Goal: Information Seeking & Learning: Find specific page/section

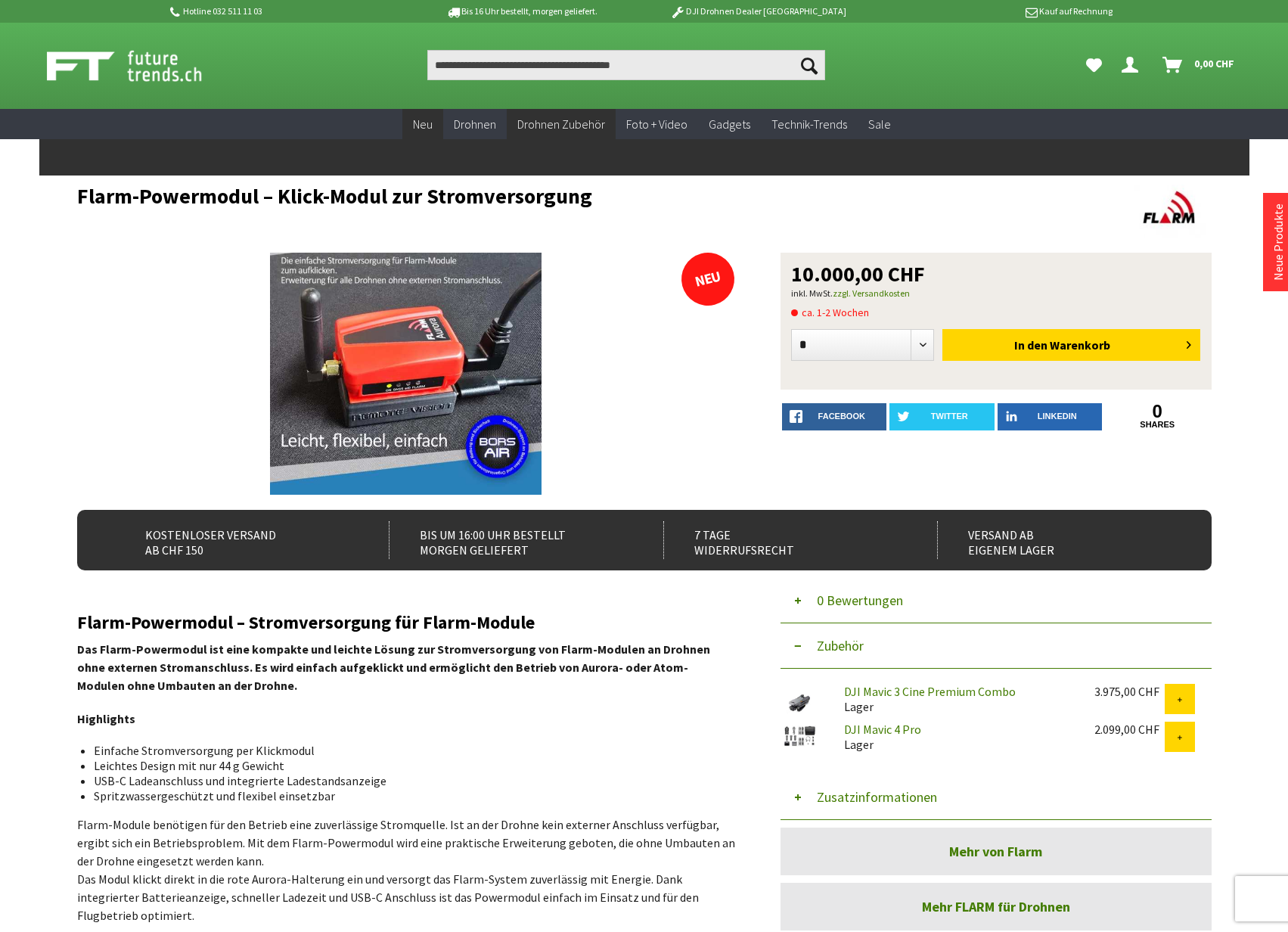
click at [433, 122] on span "Neu" at bounding box center [422, 124] width 19 height 15
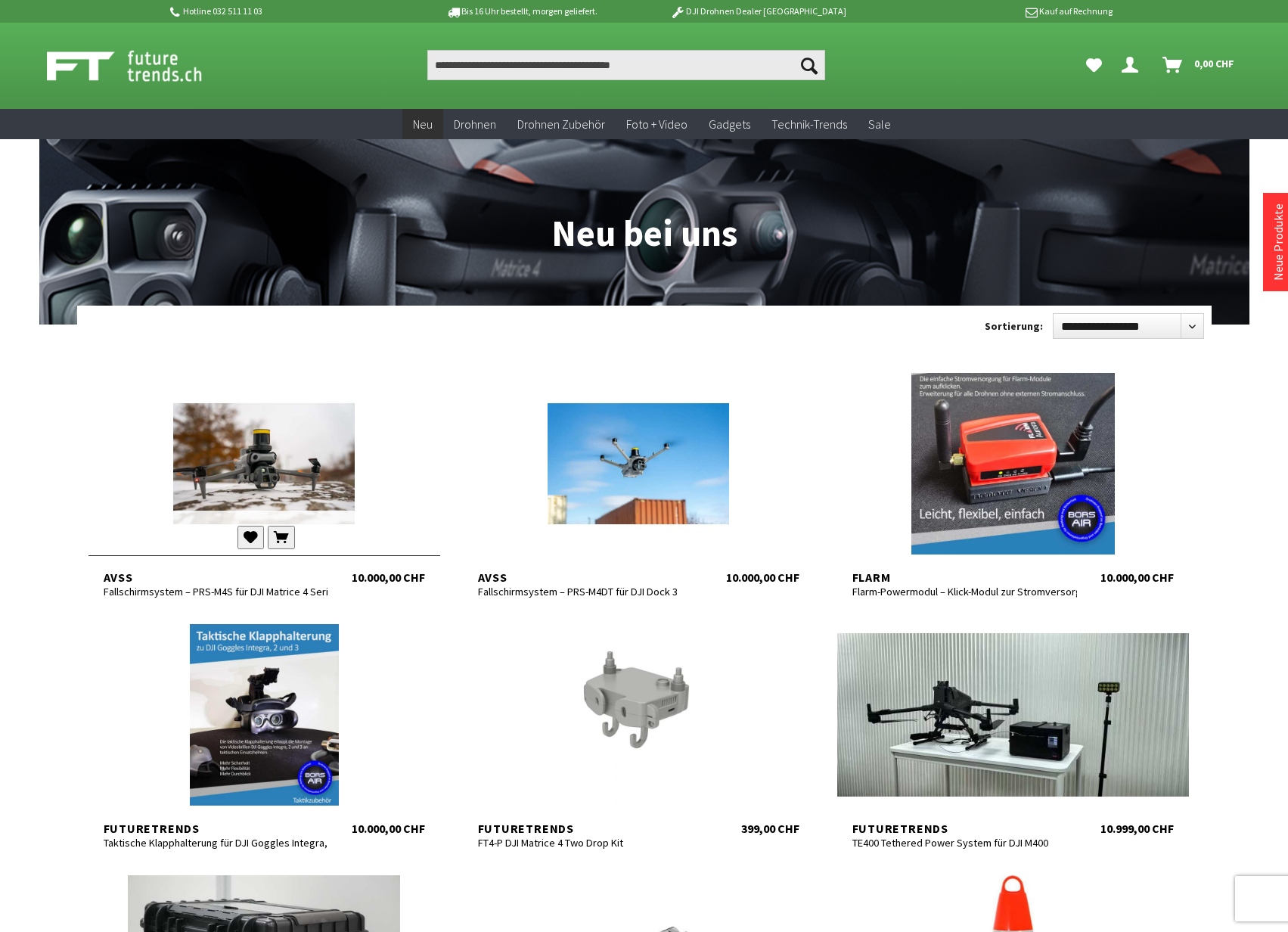
click at [266, 442] on div at bounding box center [264, 464] width 352 height 182
click at [588, 447] on div at bounding box center [638, 464] width 352 height 182
click at [519, 67] on input "Produkt, Marke, Kategorie, EAN, Artikelnummer…" at bounding box center [626, 65] width 398 height 30
paste input "*******"
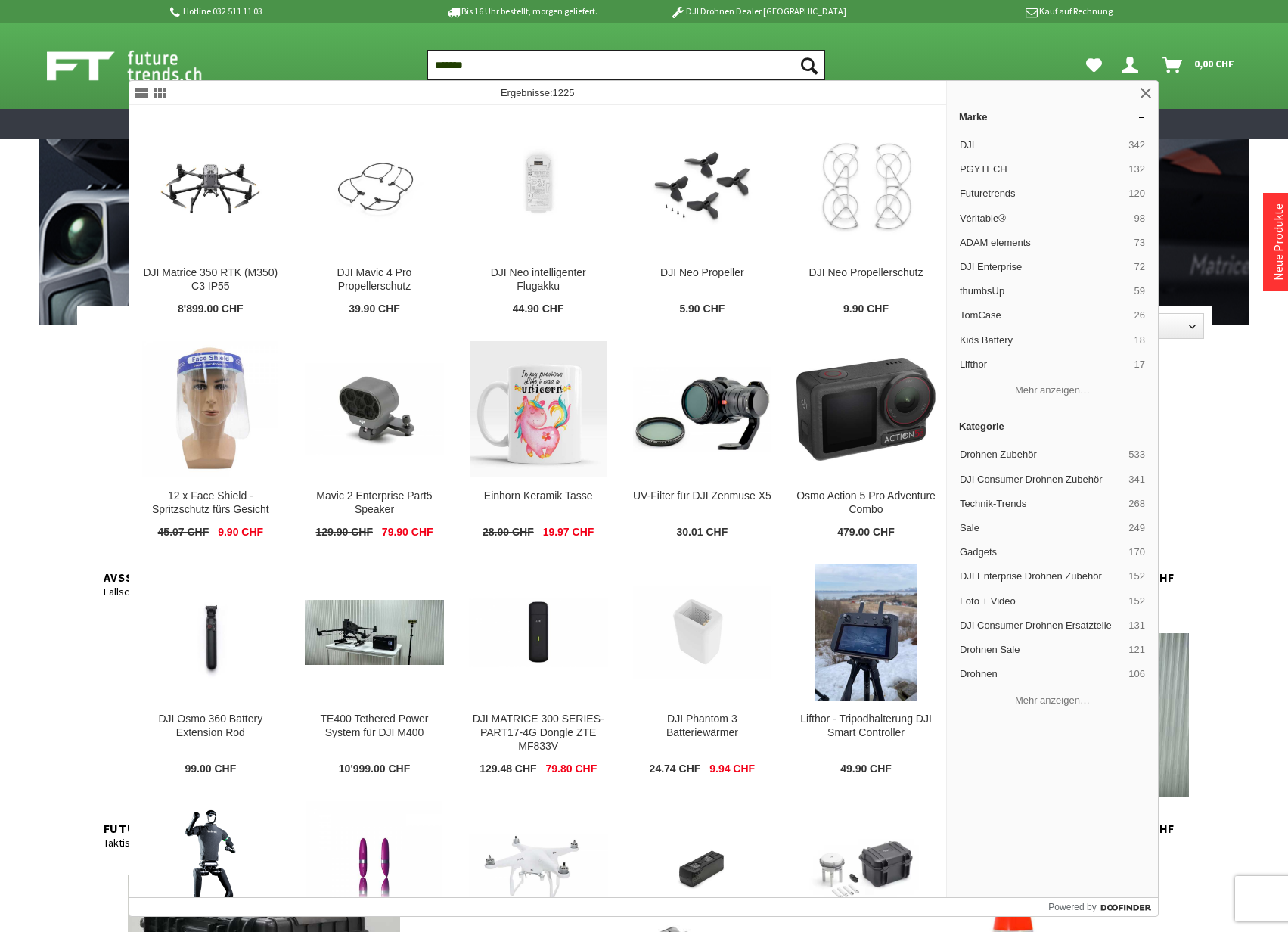
drag, startPoint x: 518, startPoint y: 67, endPoint x: 404, endPoint y: 60, distance: 114.2
click at [404, 60] on ul "Suchen ******* Suchen Hi, Serdar Dein Konto Menü schließen Hi, Serdar Übersicht…" at bounding box center [826, 65] width 848 height 30
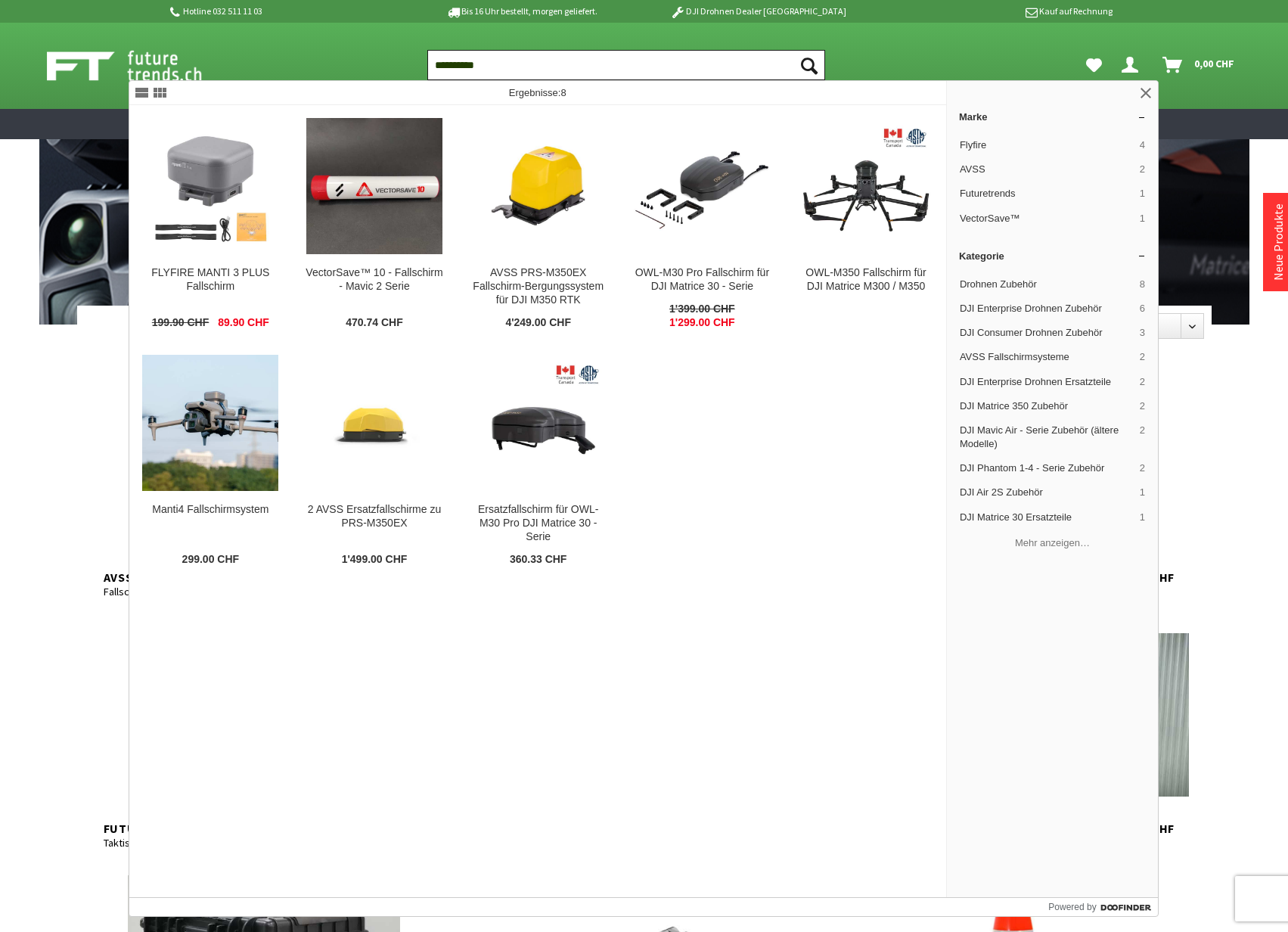
type input "**********"
click at [793, 50] on button "Suchen" at bounding box center [809, 65] width 31 height 30
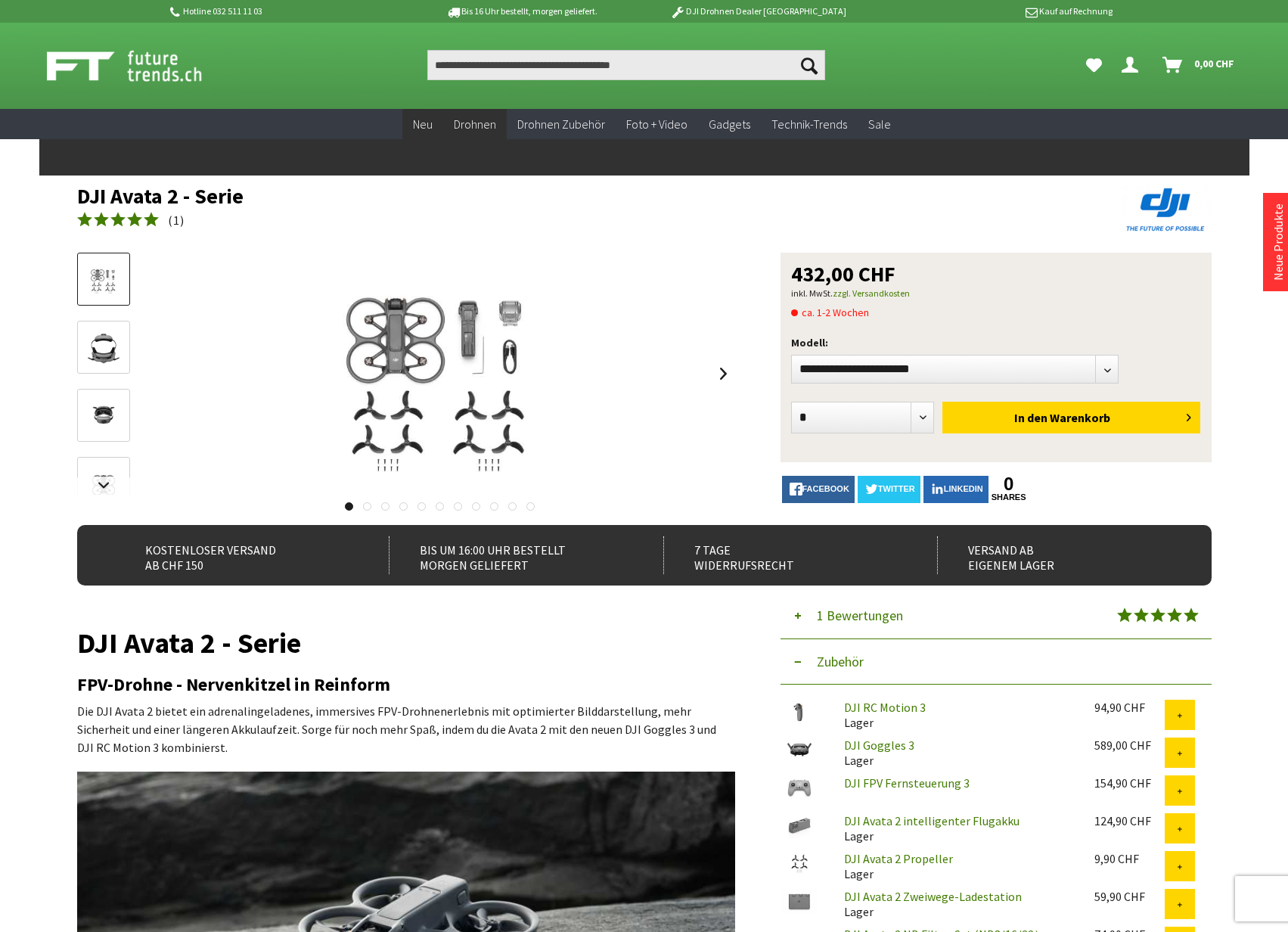
click at [417, 127] on span "Neu" at bounding box center [422, 124] width 19 height 15
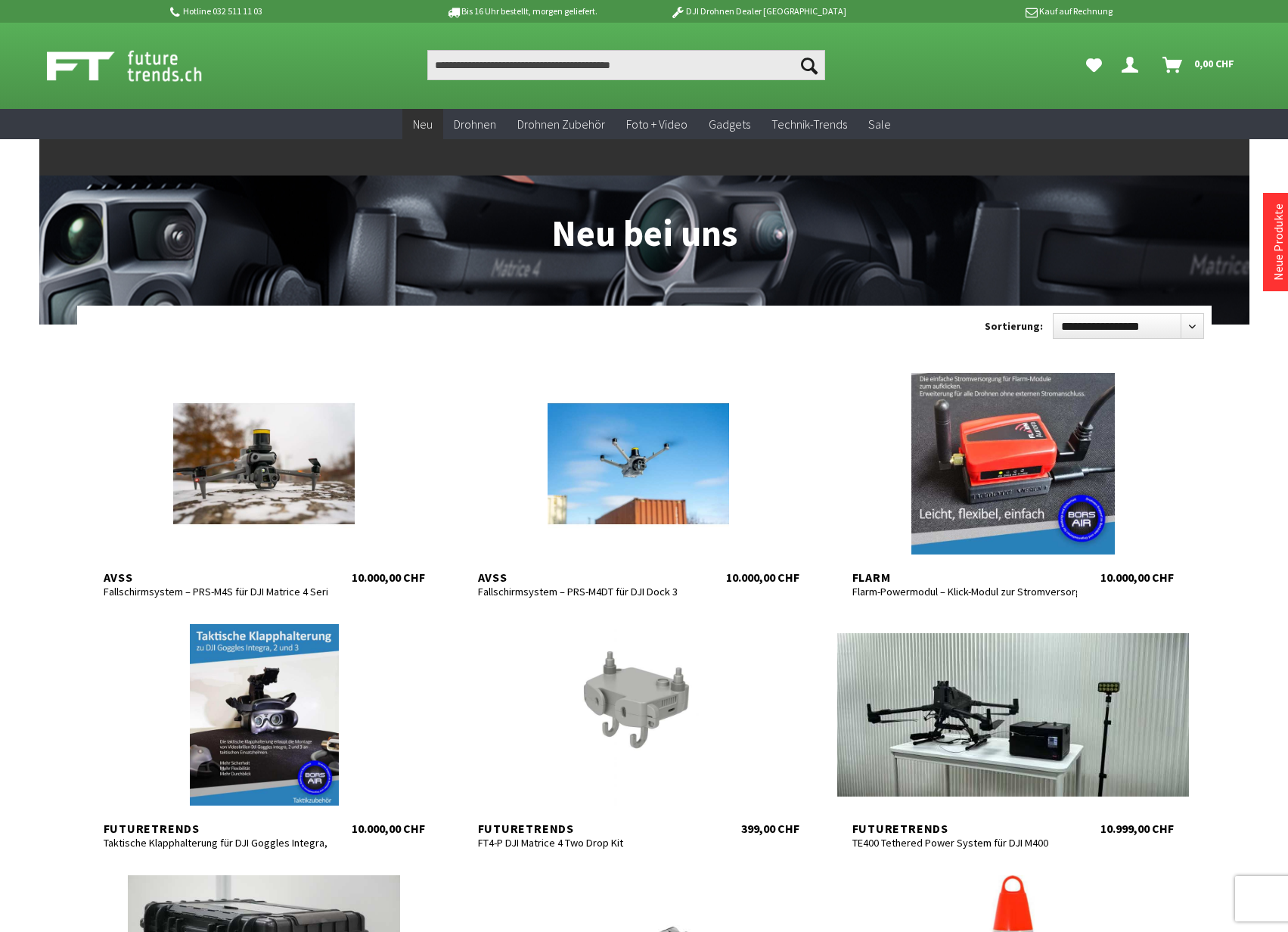
click at [426, 115] on link "Neu" at bounding box center [423, 125] width 41 height 31
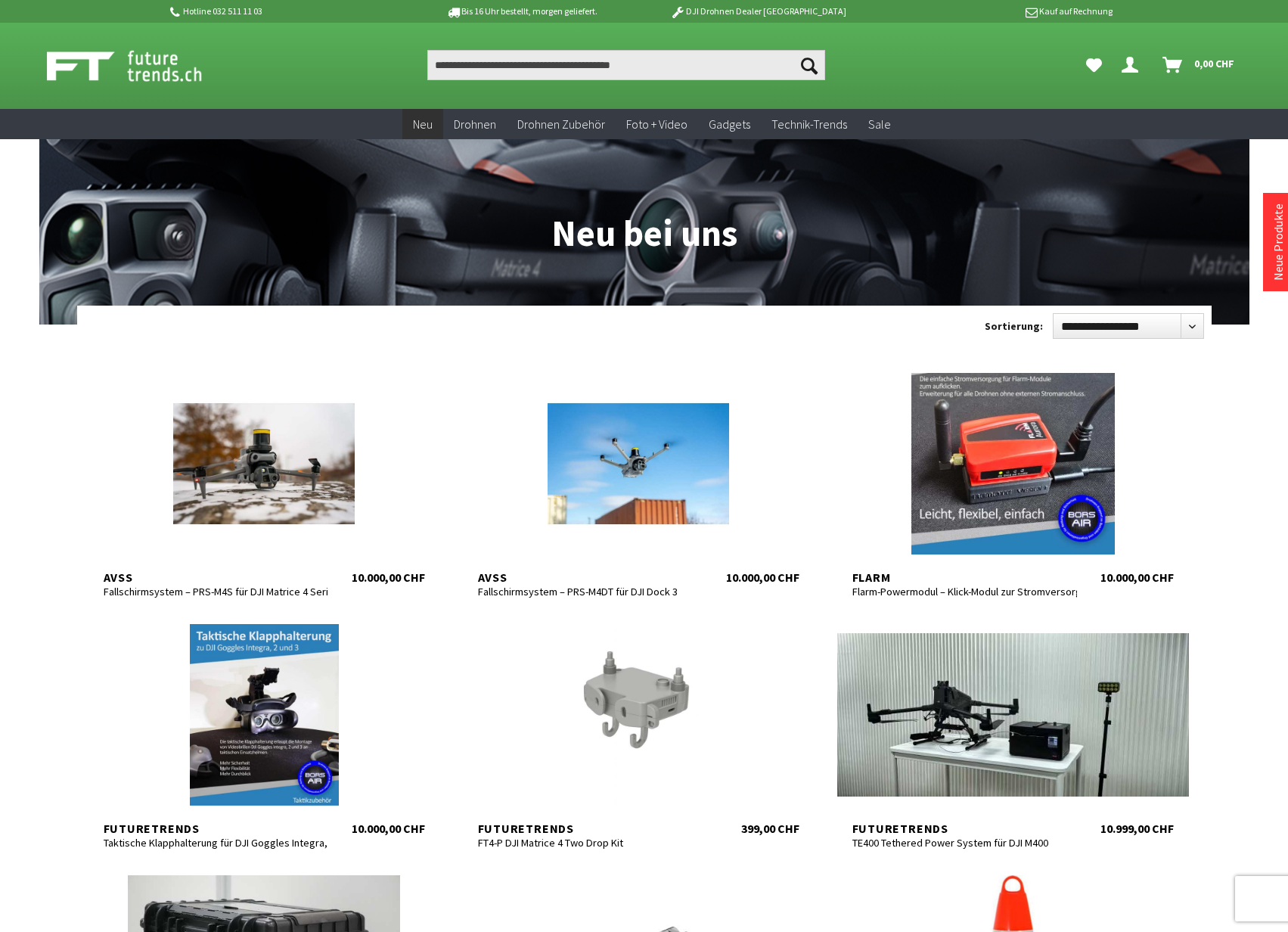
click at [426, 115] on link "Neu" at bounding box center [423, 125] width 41 height 31
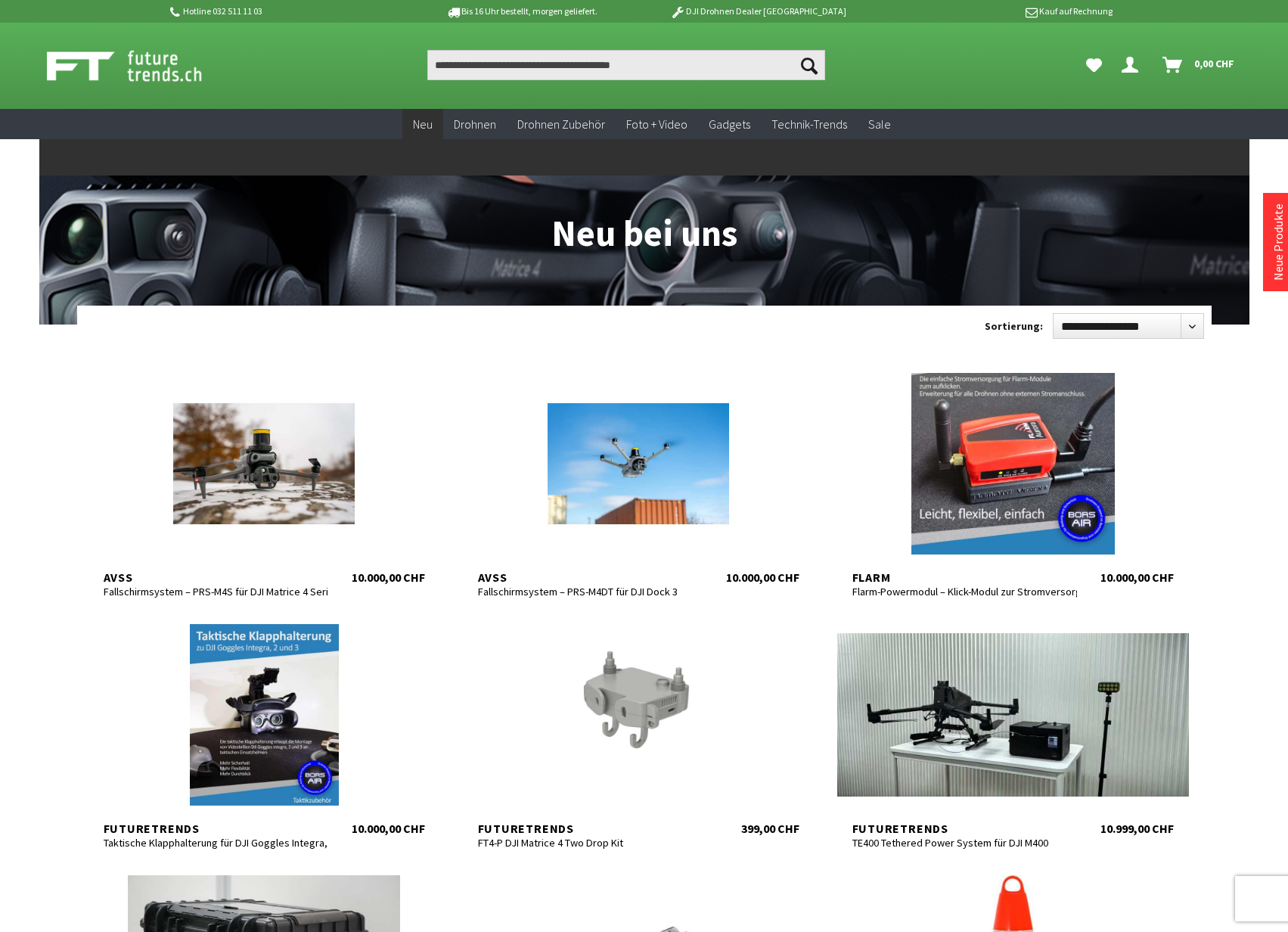
click at [429, 123] on span "Neu" at bounding box center [422, 124] width 19 height 15
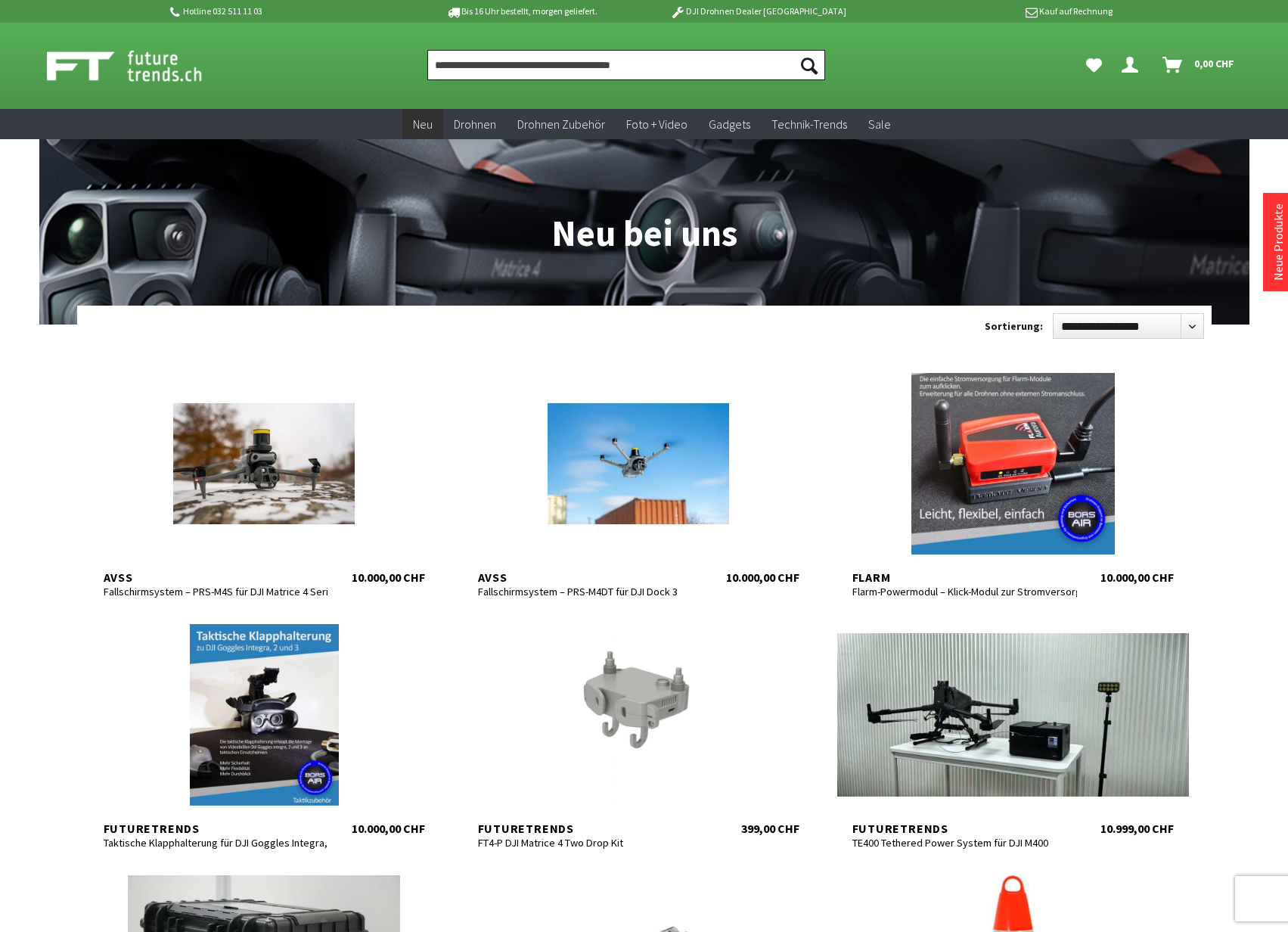
click at [536, 59] on input "Produkt, Marke, Kategorie, EAN, Artikelnummer…" at bounding box center [626, 65] width 398 height 30
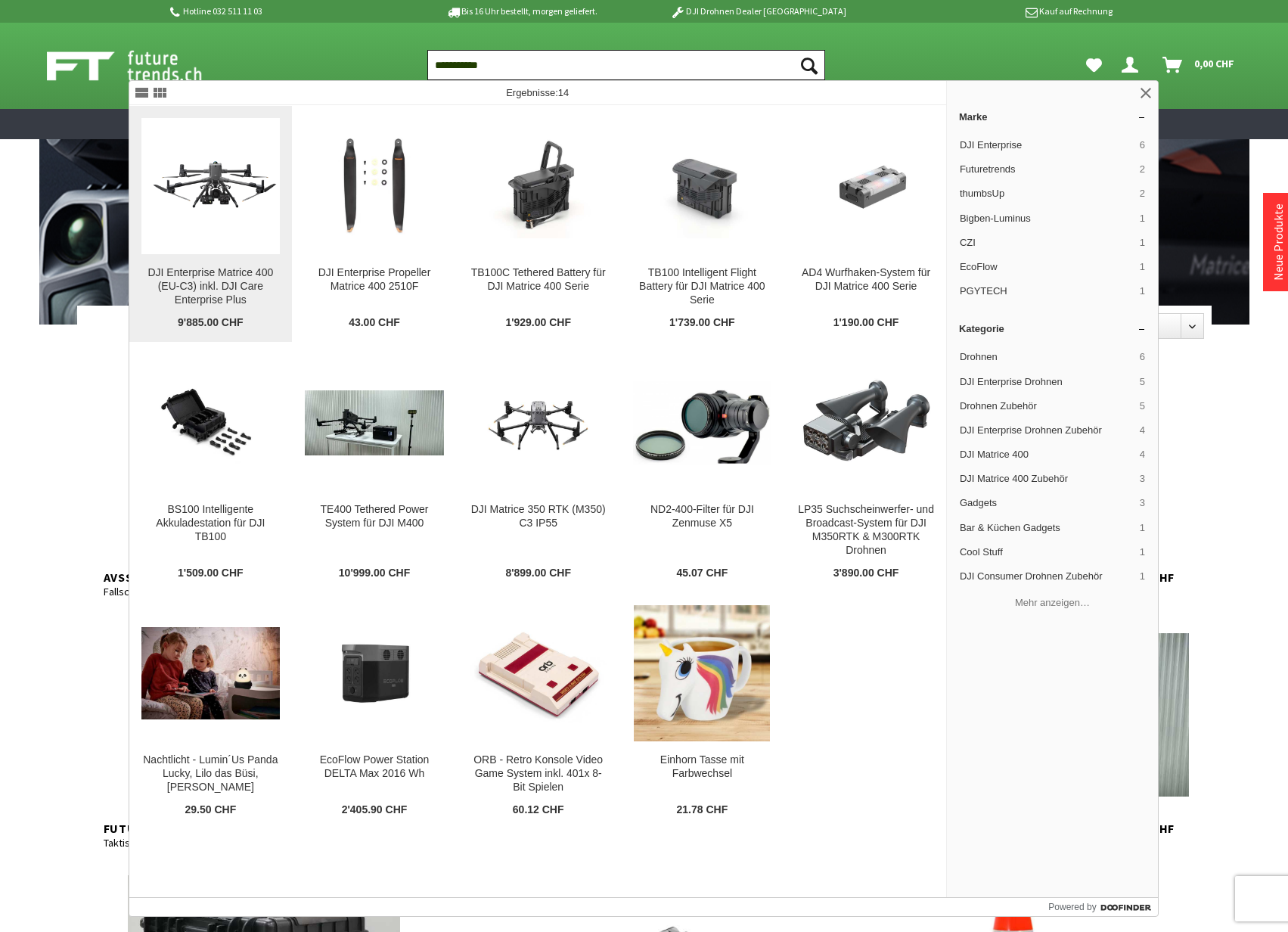
type input "**********"
click at [218, 290] on div "DJI Enterprise Matrice 400 (EU-C3) inkl. DJI Care Enterprise Plus" at bounding box center [211, 286] width 139 height 41
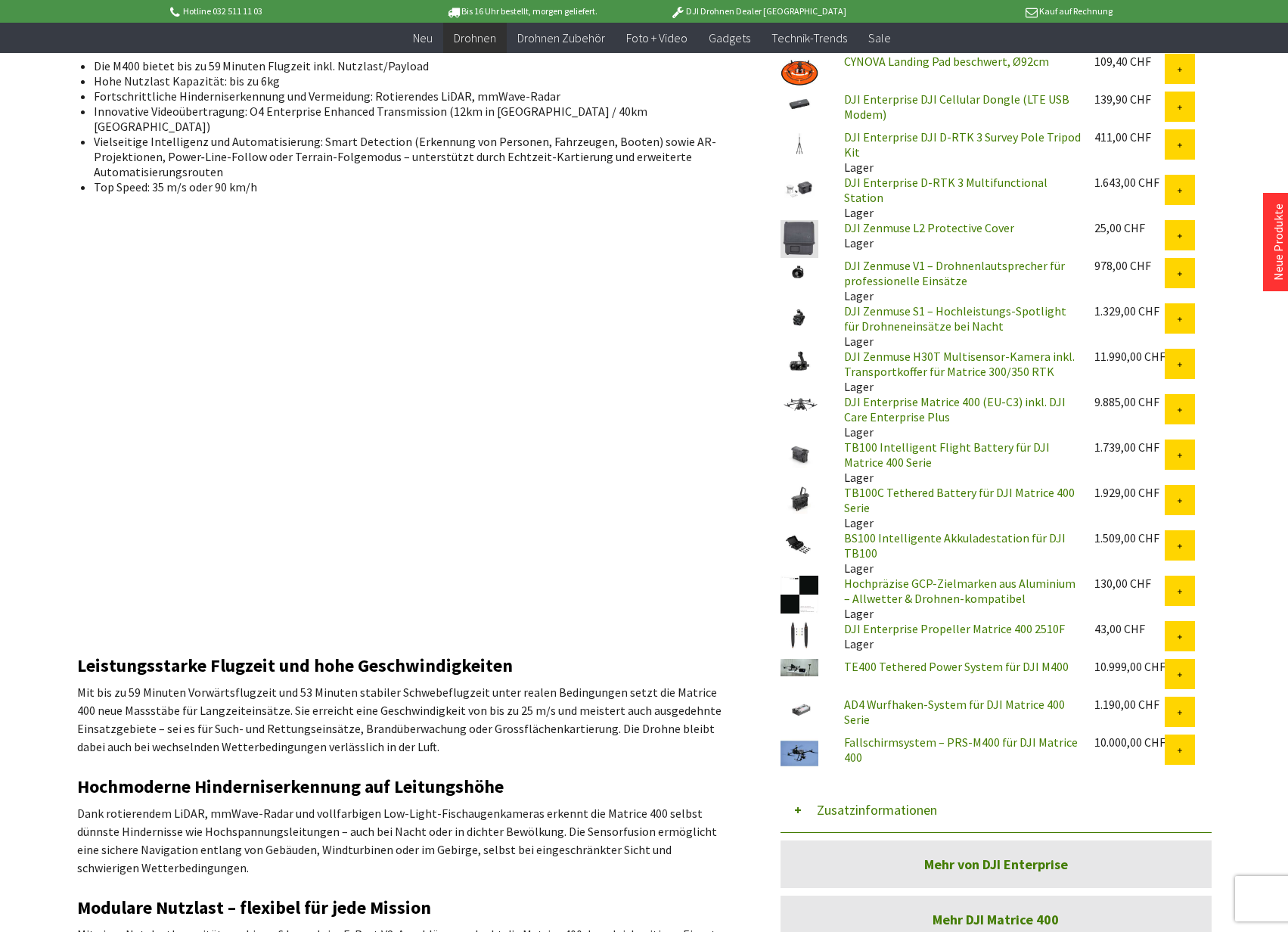
scroll to position [832, 0]
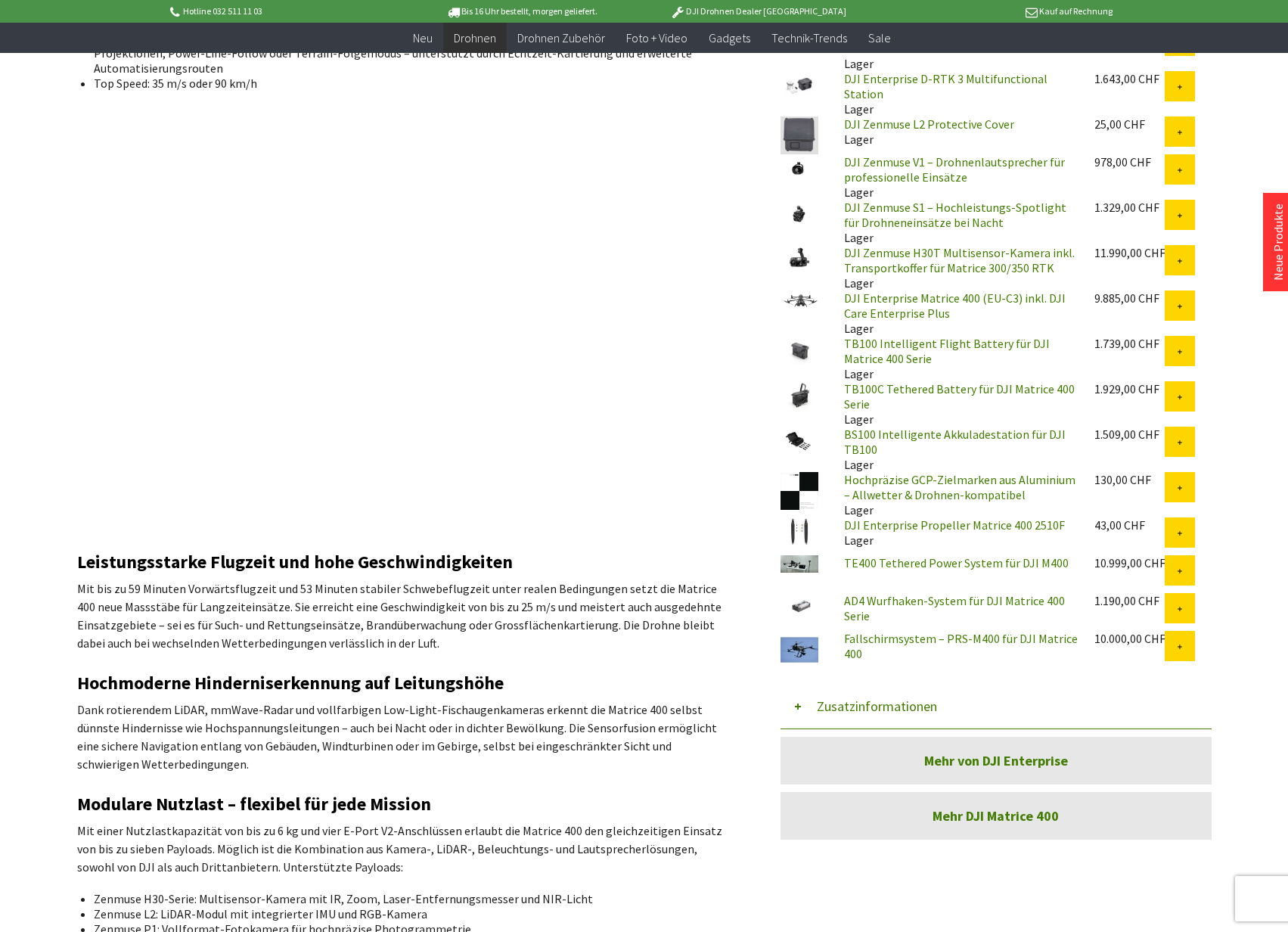
click at [868, 700] on button "Zusatzinformationen" at bounding box center [995, 707] width 431 height 45
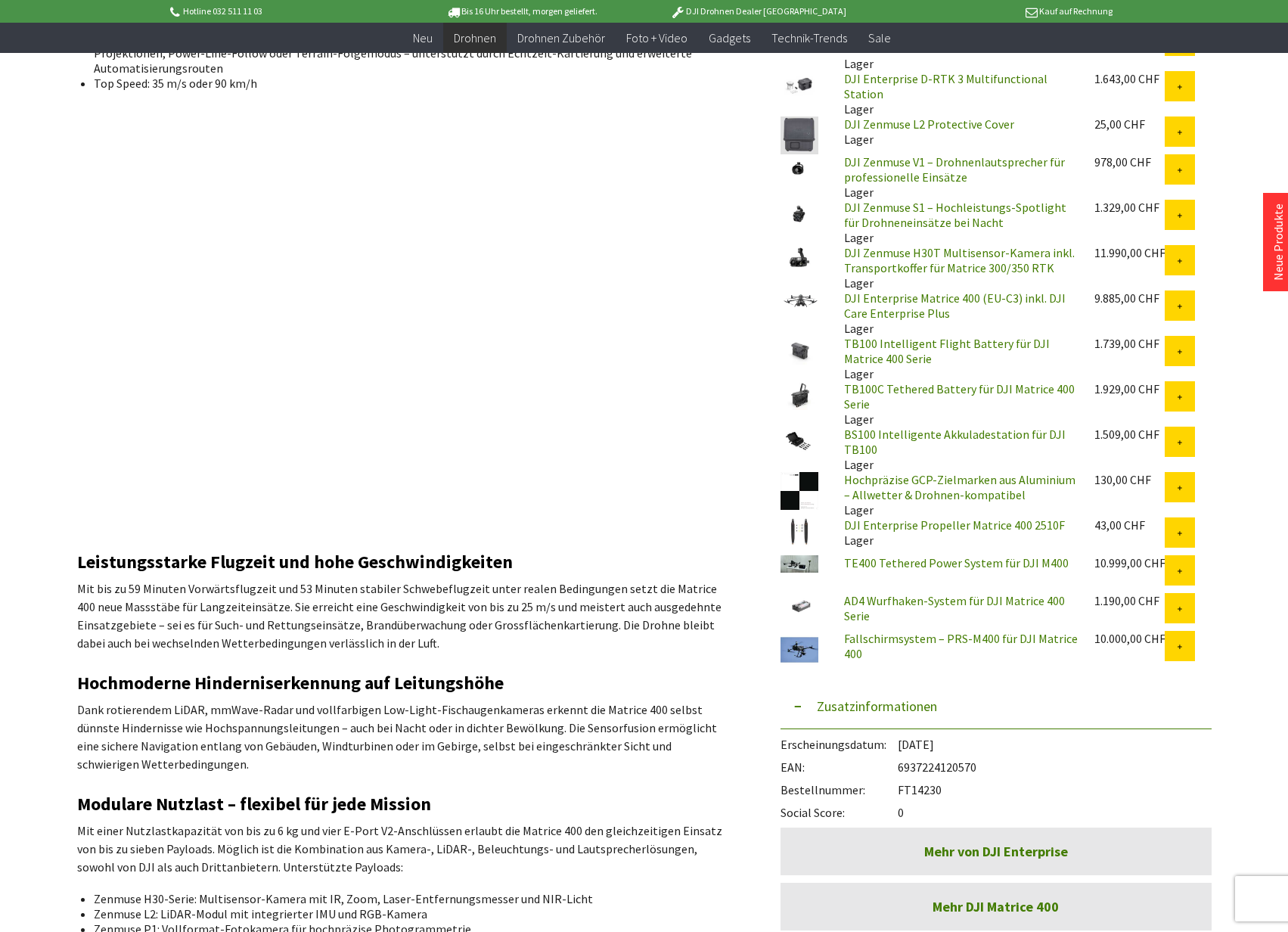
drag, startPoint x: 944, startPoint y: 785, endPoint x: 899, endPoint y: 785, distance: 45.0
click at [899, 785] on div "Bestellnummer: FT14230" at bounding box center [995, 786] width 431 height 23
copy div "FT14230"
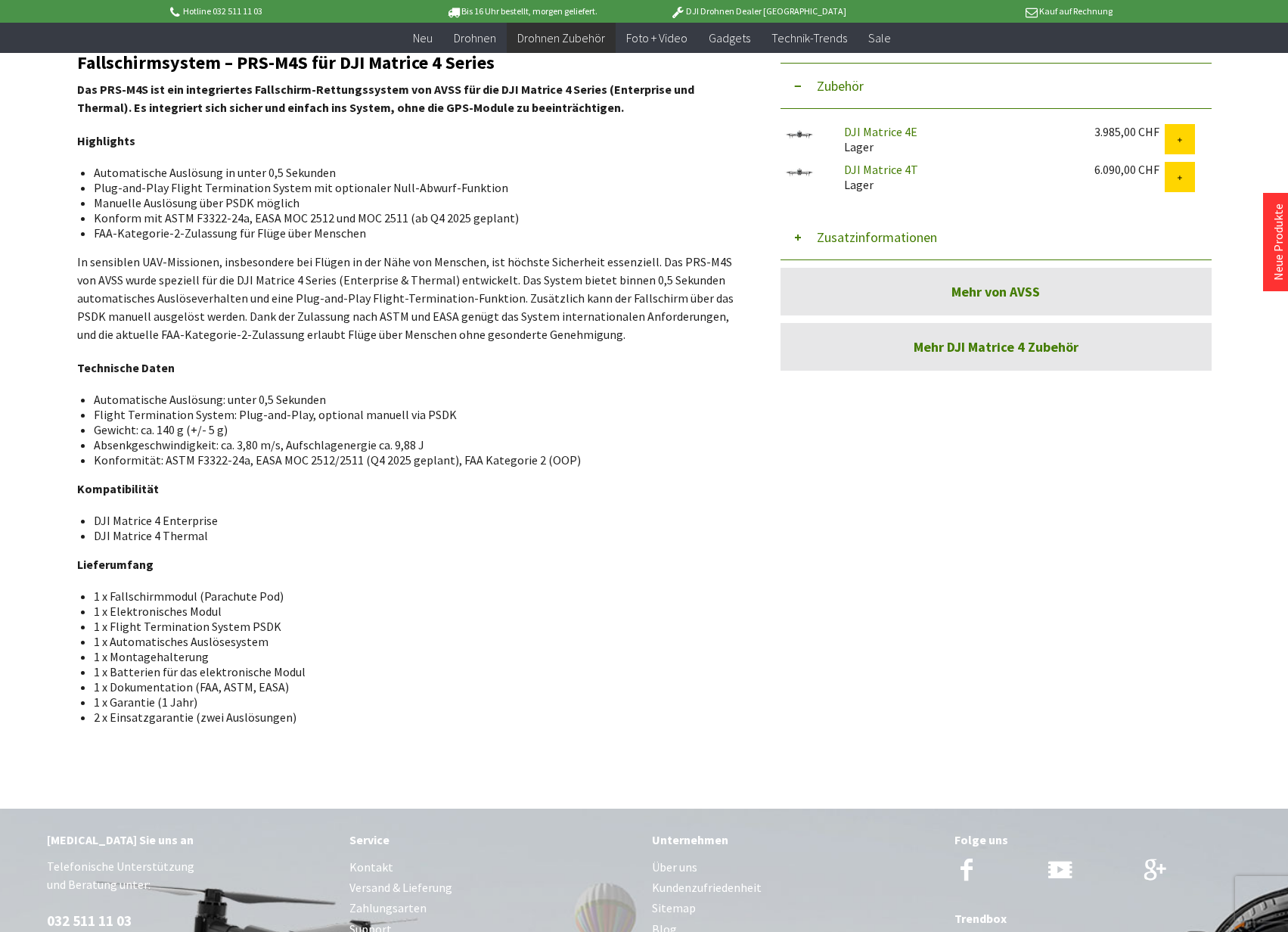
scroll to position [76, 0]
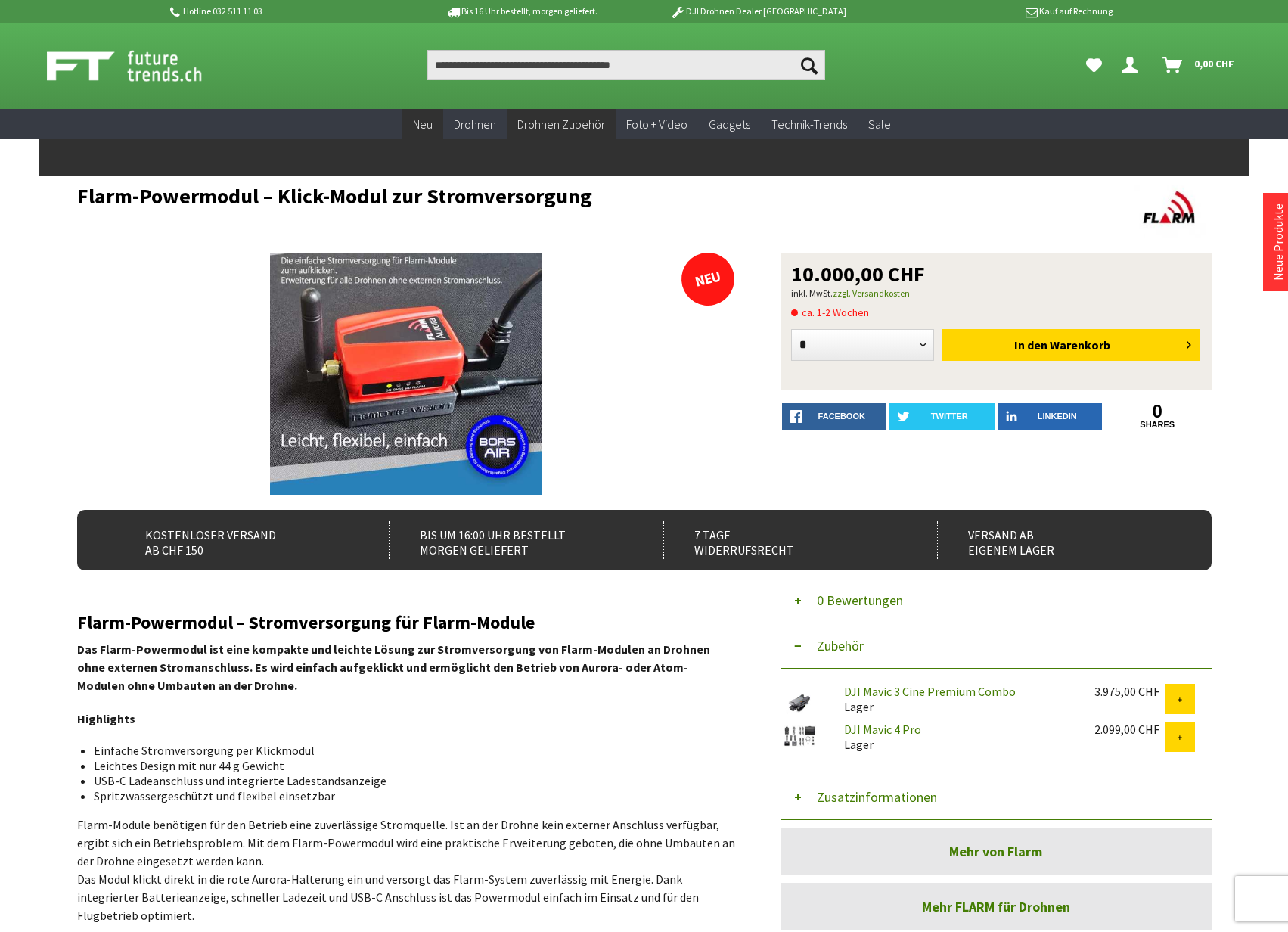
click at [424, 124] on span "Neu" at bounding box center [422, 124] width 19 height 15
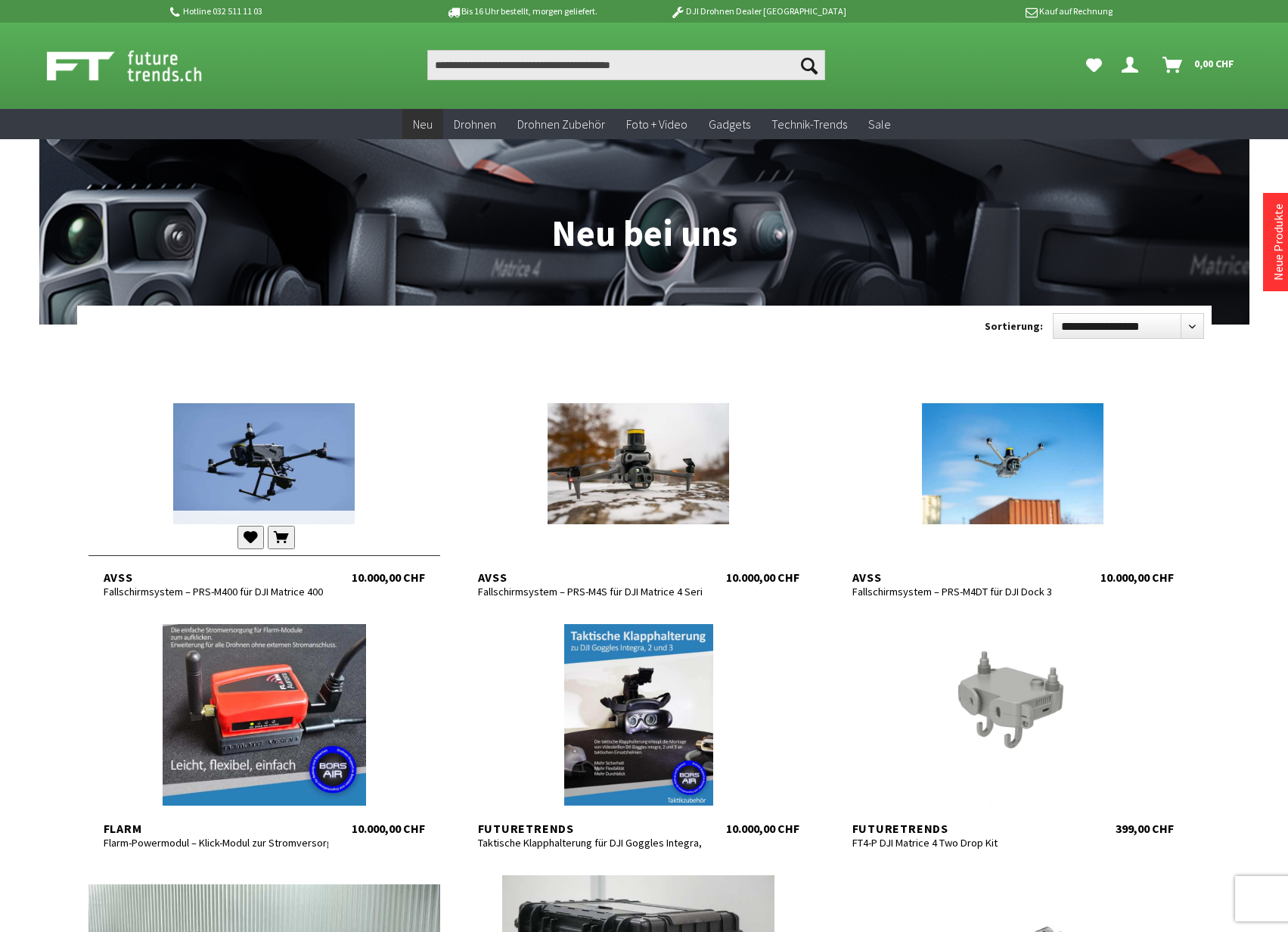
click at [291, 466] on div at bounding box center [264, 464] width 352 height 182
